Goal: Information Seeking & Learning: Find specific fact

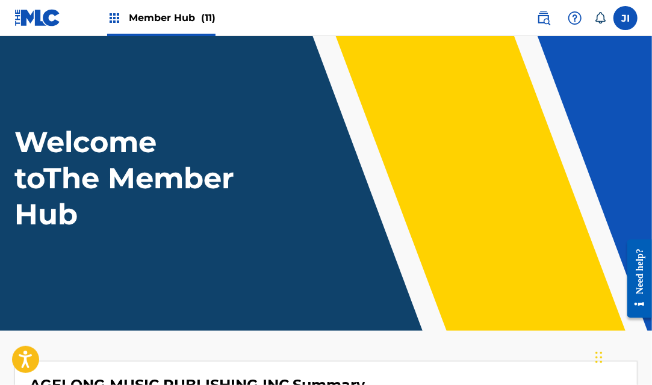
click at [187, 19] on span "Member Hub (11)" at bounding box center [172, 18] width 87 height 14
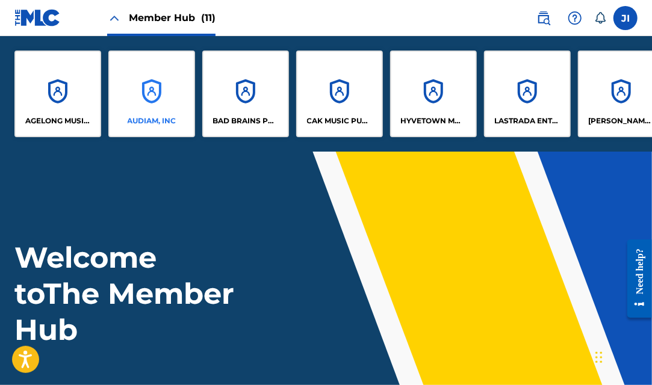
click at [143, 97] on div "AUDIAM, INC" at bounding box center [151, 94] width 87 height 87
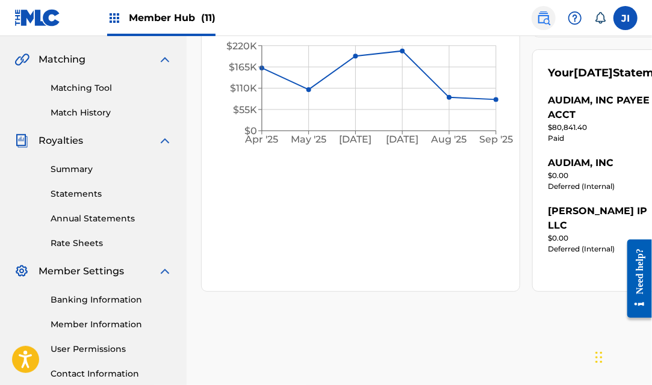
scroll to position [270, 0]
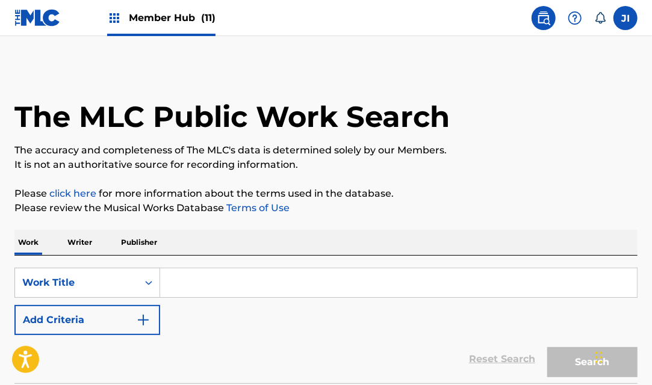
click at [201, 286] on input "Search Form" at bounding box center [398, 282] width 477 height 29
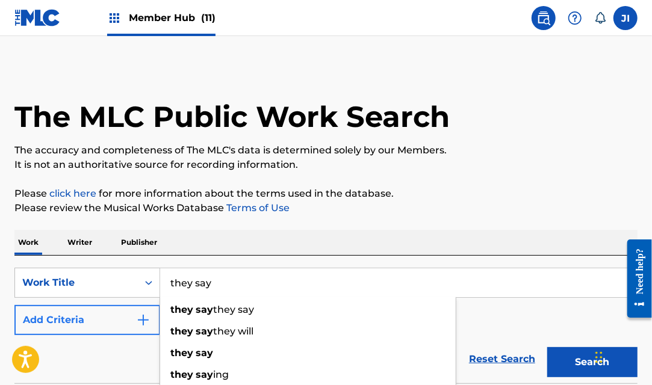
type input "they say"
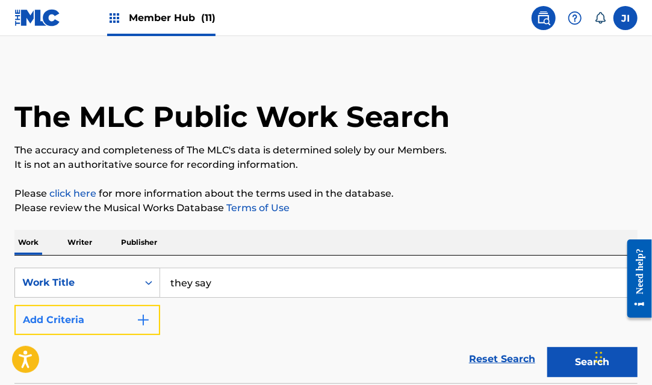
click at [107, 317] on button "Add Criteria" at bounding box center [87, 320] width 146 height 30
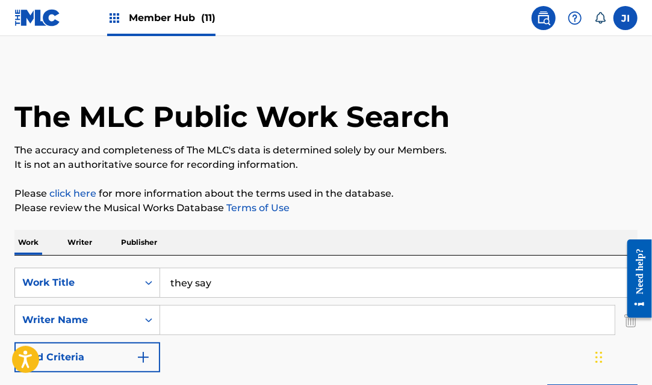
click at [222, 318] on input "Search Form" at bounding box center [387, 320] width 454 height 29
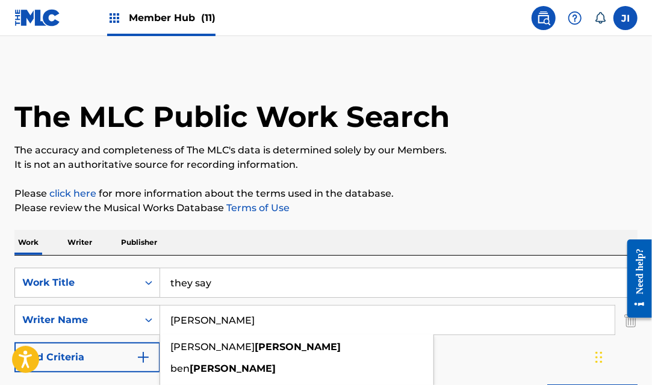
type input "[PERSON_NAME]"
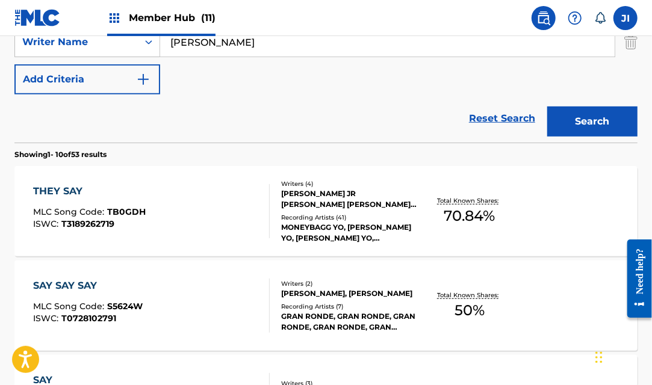
scroll to position [279, 0]
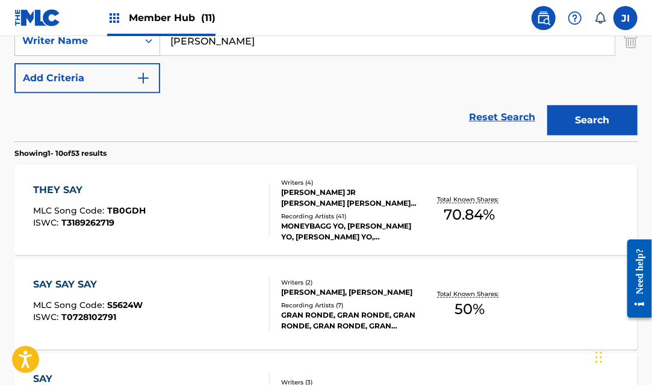
click at [69, 187] on div "THEY SAY" at bounding box center [89, 190] width 113 height 14
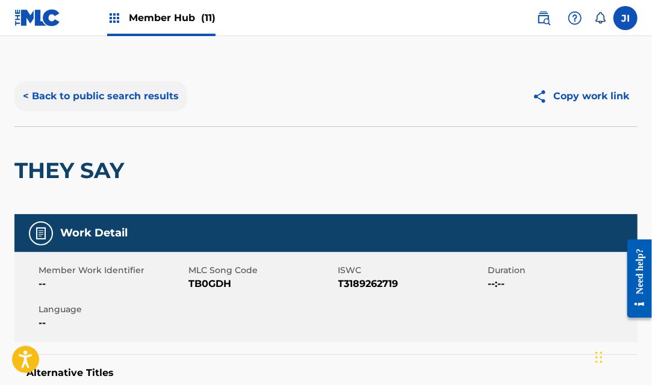
click at [46, 92] on button "< Back to public search results" at bounding box center [100, 96] width 173 height 30
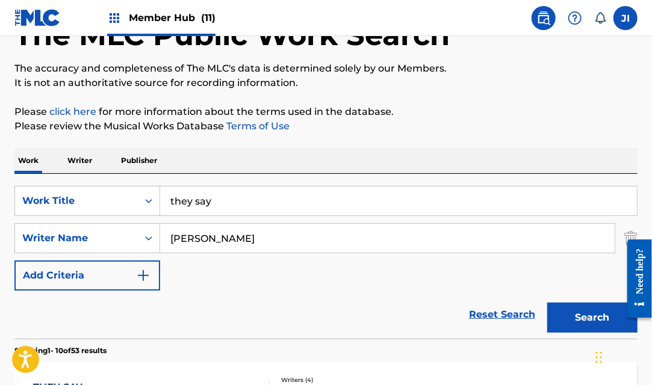
scroll to position [34, 0]
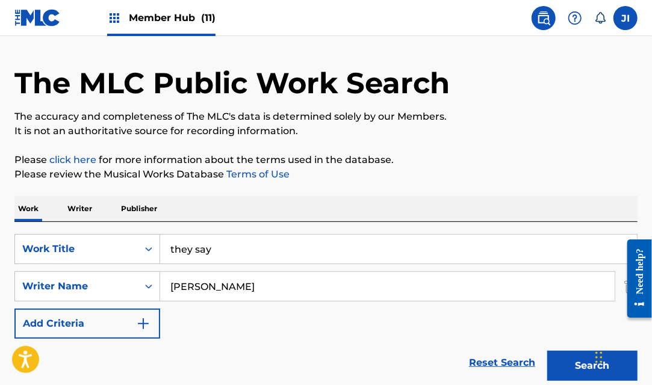
click at [240, 262] on div "they say" at bounding box center [398, 249] width 477 height 30
drag, startPoint x: 240, startPoint y: 259, endPoint x: 60, endPoint y: 247, distance: 180.4
click at [60, 247] on div "SearchWithCriteriababd8896-4bca-4b1b-8b60-c7d6411af045 Work Title they say" at bounding box center [325, 249] width 623 height 30
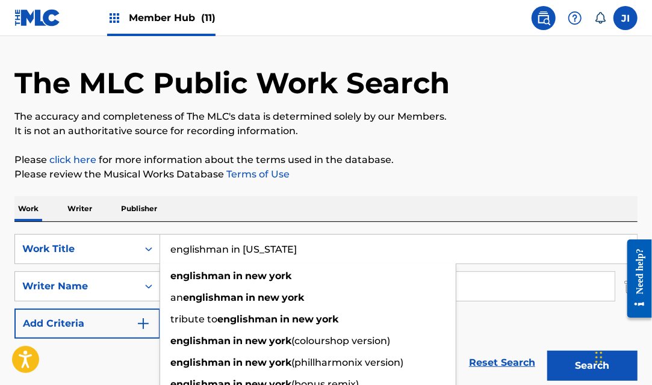
type input "englishman in [US_STATE]"
click at [553, 153] on p "Please click here for more information about the terms used in the database." at bounding box center [325, 160] width 623 height 14
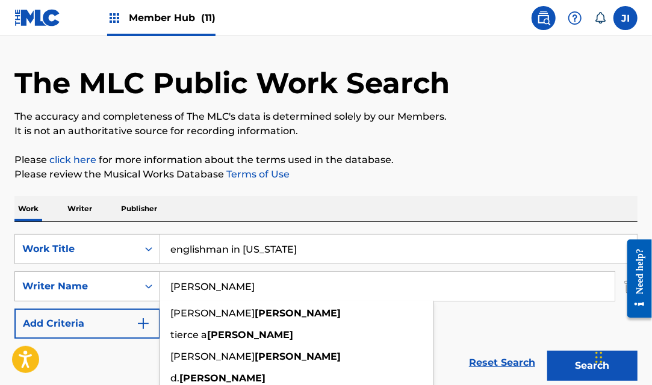
drag, startPoint x: 239, startPoint y: 293, endPoint x: 160, endPoint y: 286, distance: 79.7
click at [160, 286] on div "SearchWithCriteria9ddb7245-2b6c-424e-ab04-82f9f02d30ce Writer Name [PERSON_NAME…" at bounding box center [325, 286] width 623 height 30
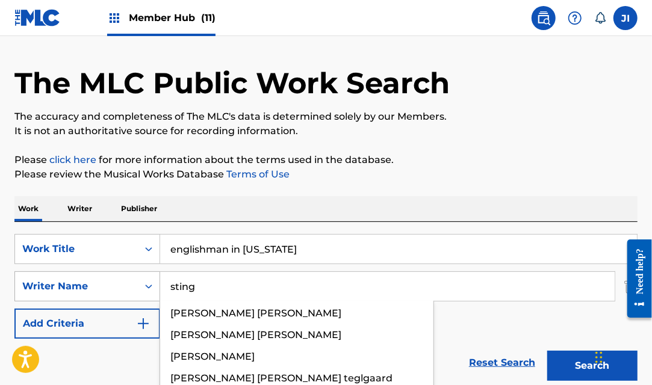
type input "sting"
click at [547, 351] on button "Search" at bounding box center [592, 366] width 90 height 30
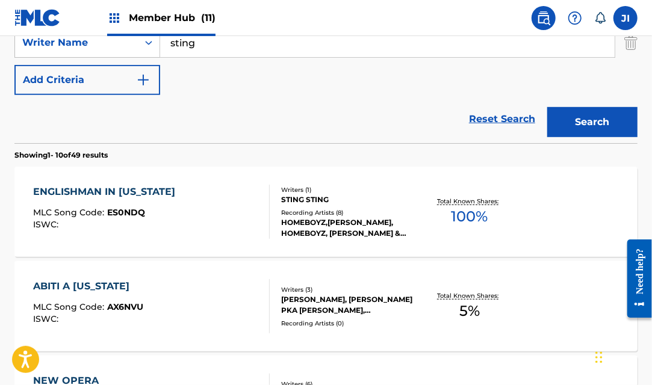
scroll to position [278, 0]
click at [137, 188] on div "ENGLISHMAN IN [US_STATE]" at bounding box center [107, 191] width 148 height 14
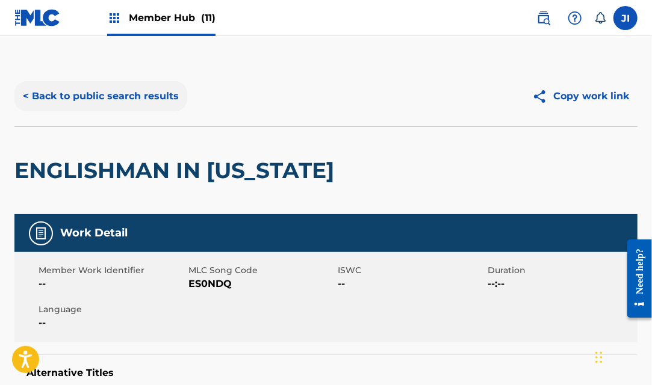
click at [76, 109] on button "< Back to public search results" at bounding box center [100, 96] width 173 height 30
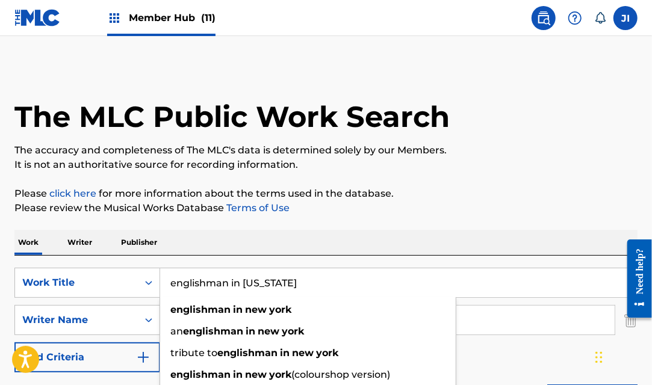
drag, startPoint x: 299, startPoint y: 270, endPoint x: 40, endPoint y: 259, distance: 258.4
click at [40, 259] on div "SearchWithCriteriababd8896-4bca-4b1b-8b60-c7d6411af045 Work Title englishman in…" at bounding box center [325, 338] width 623 height 165
paste input "LA ISLA DEL AMOR"
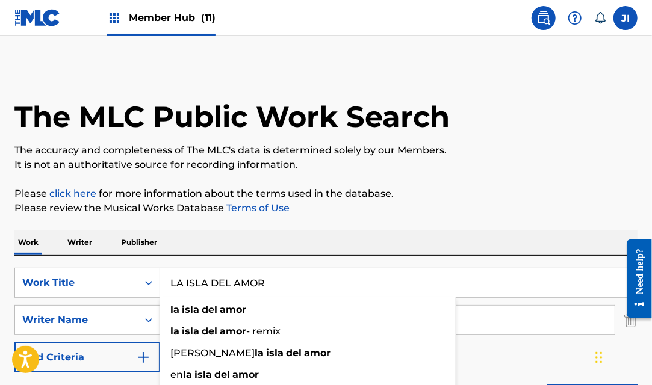
type input "LA ISLA DEL AMOR"
click at [495, 209] on p "Please review the Musical Works Database Terms of Use" at bounding box center [325, 208] width 623 height 14
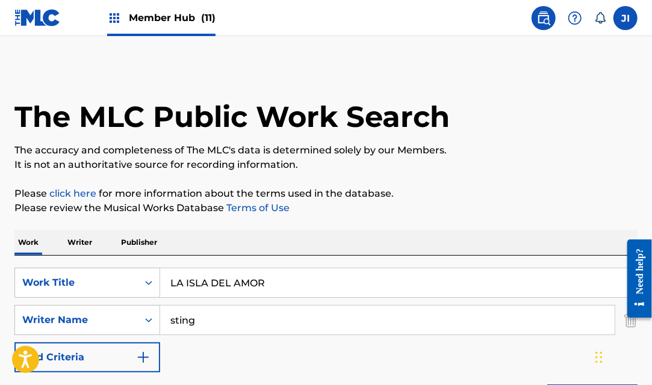
click at [248, 322] on input "sting" at bounding box center [387, 320] width 454 height 29
drag, startPoint x: 248, startPoint y: 322, endPoint x: 111, endPoint y: 318, distance: 137.3
click at [111, 318] on div "SearchWithCriteria9ddb7245-2b6c-424e-ab04-82f9f02d30ce Writer Name [PERSON_NAME…" at bounding box center [325, 320] width 623 height 30
type input "flamenco"
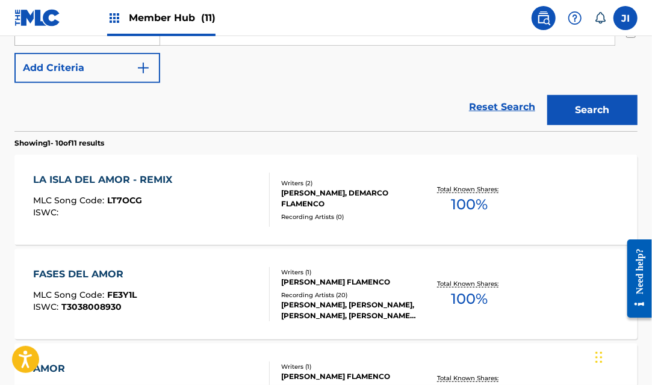
scroll to position [330, 0]
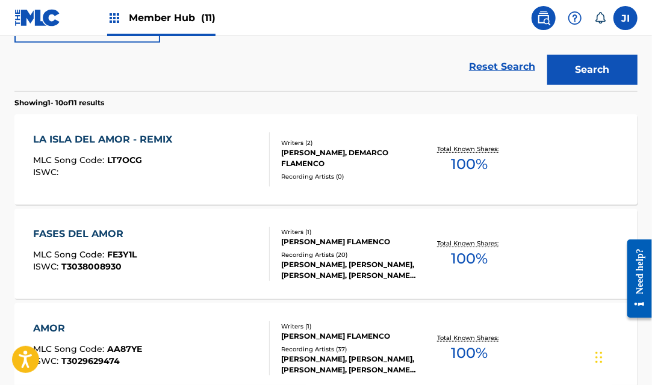
click at [115, 141] on div "LA ISLA DEL AMOR - REMIX" at bounding box center [105, 139] width 145 height 14
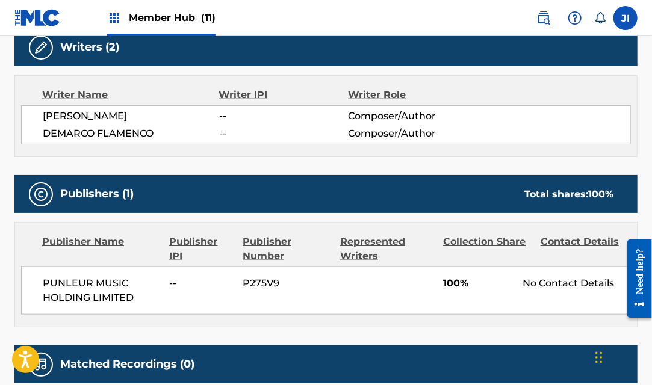
scroll to position [506, 0]
